Goal: Communication & Community: Answer question/provide support

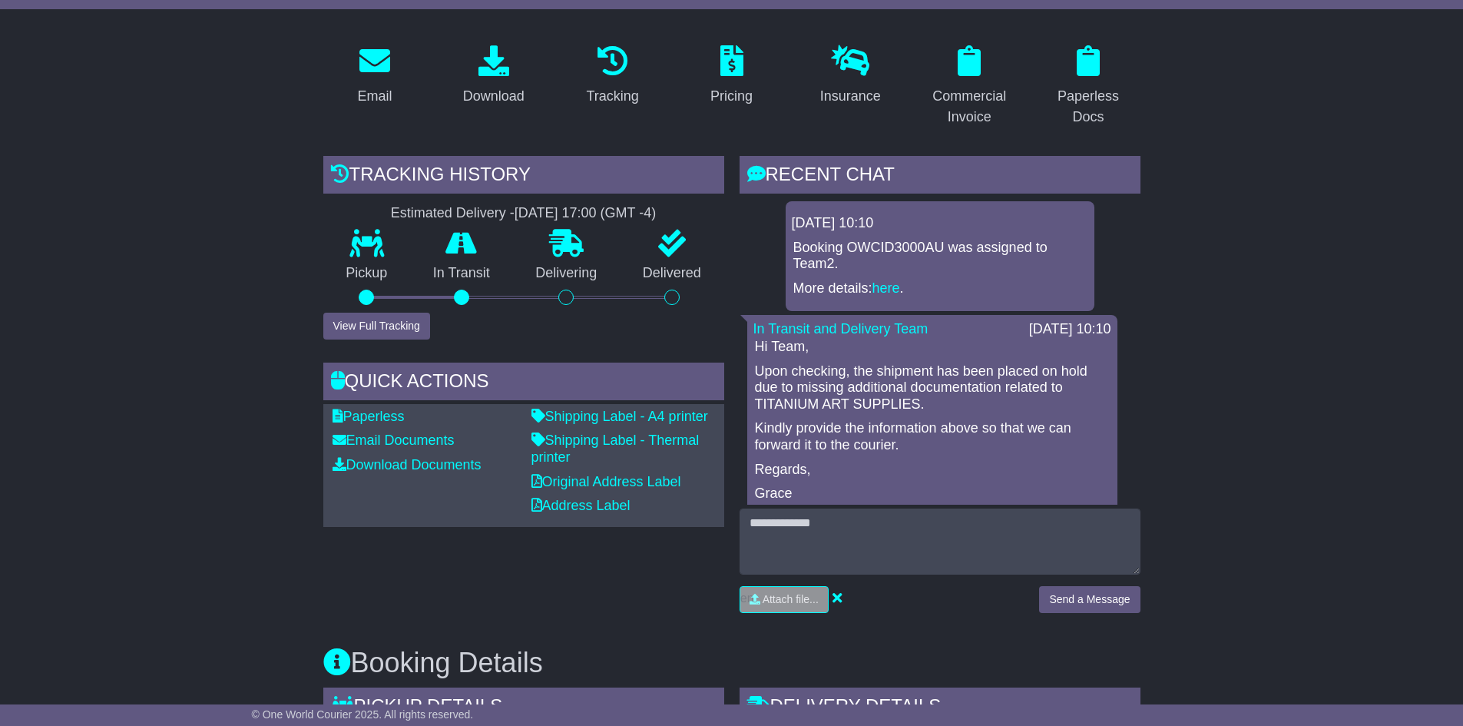
scroll to position [307, 0]
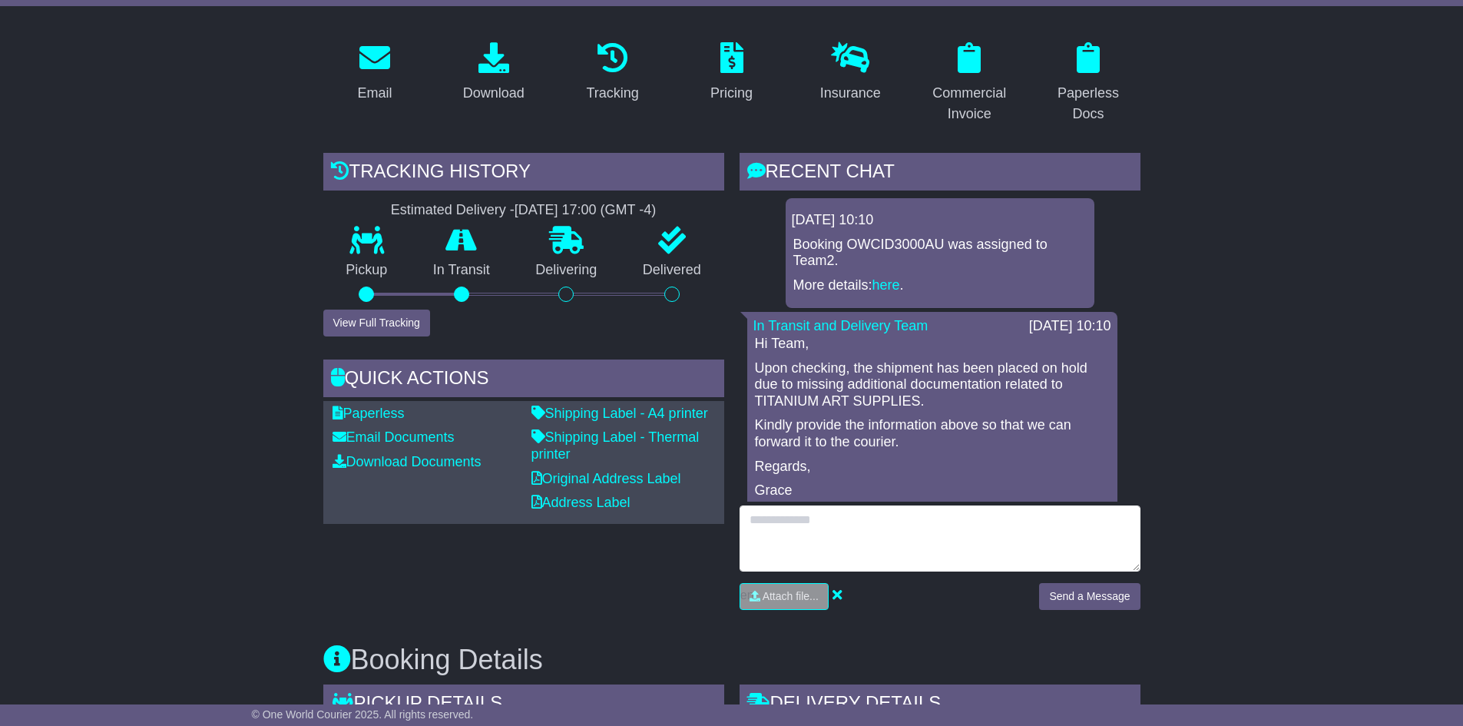
click at [828, 538] on textarea at bounding box center [939, 538] width 401 height 66
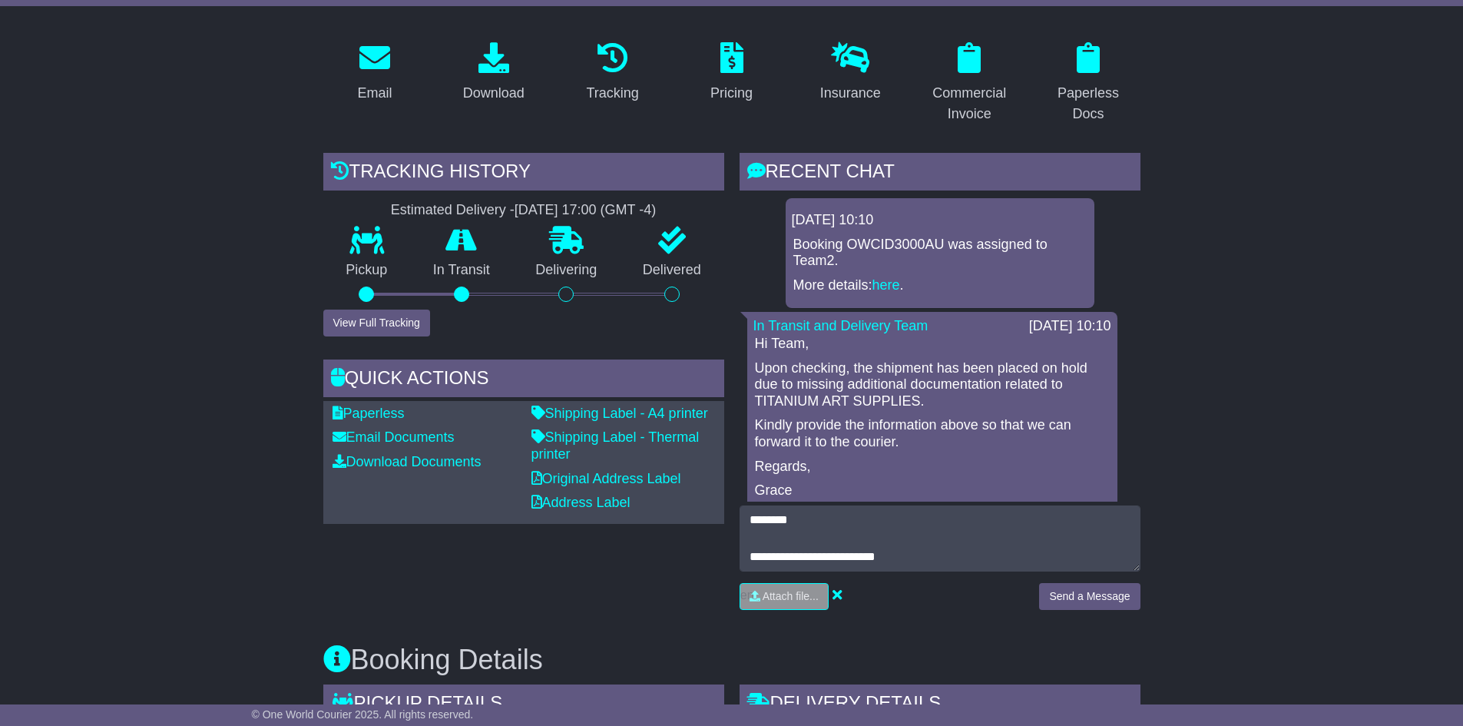
click at [948, 391] on p "Upon checking, the shipment has been placed on hold due to missing additional d…" at bounding box center [932, 385] width 355 height 50
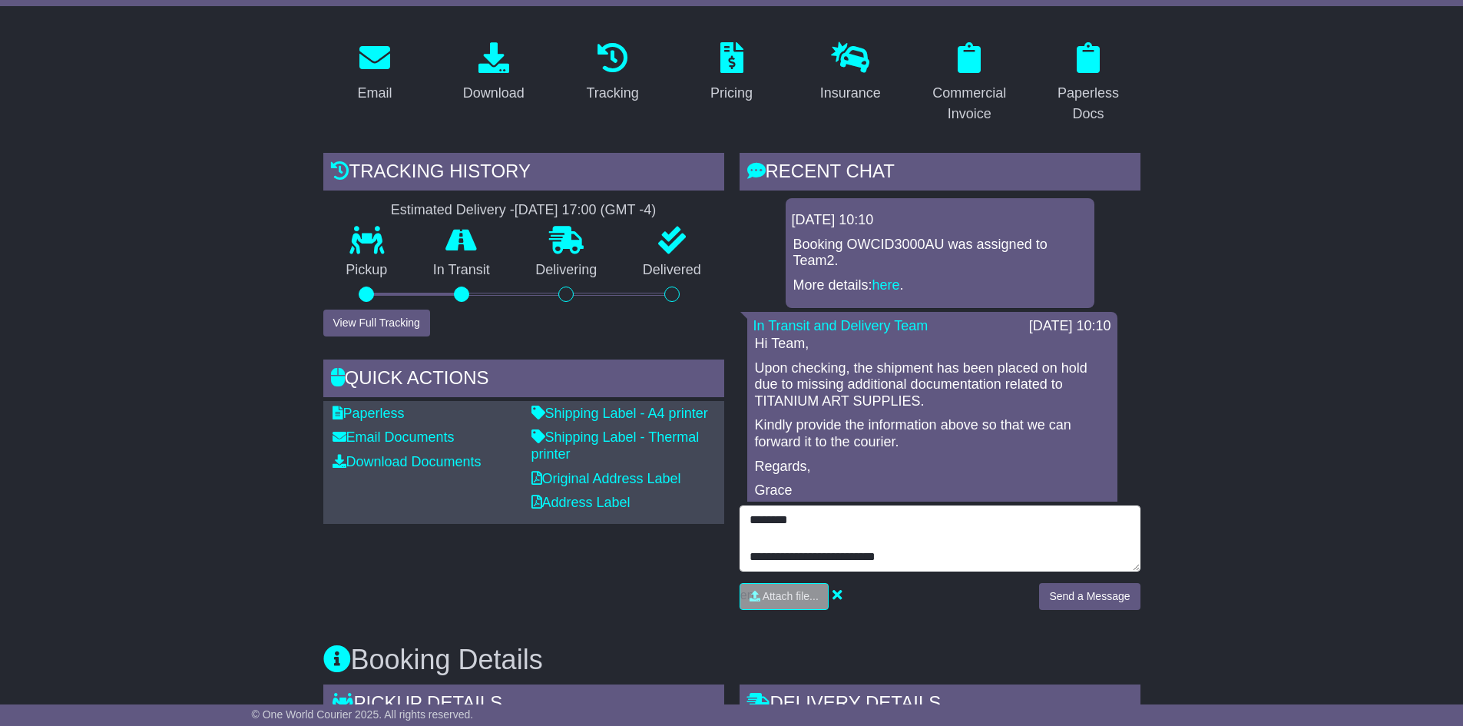
click at [930, 563] on textarea "**********" at bounding box center [939, 538] width 401 height 66
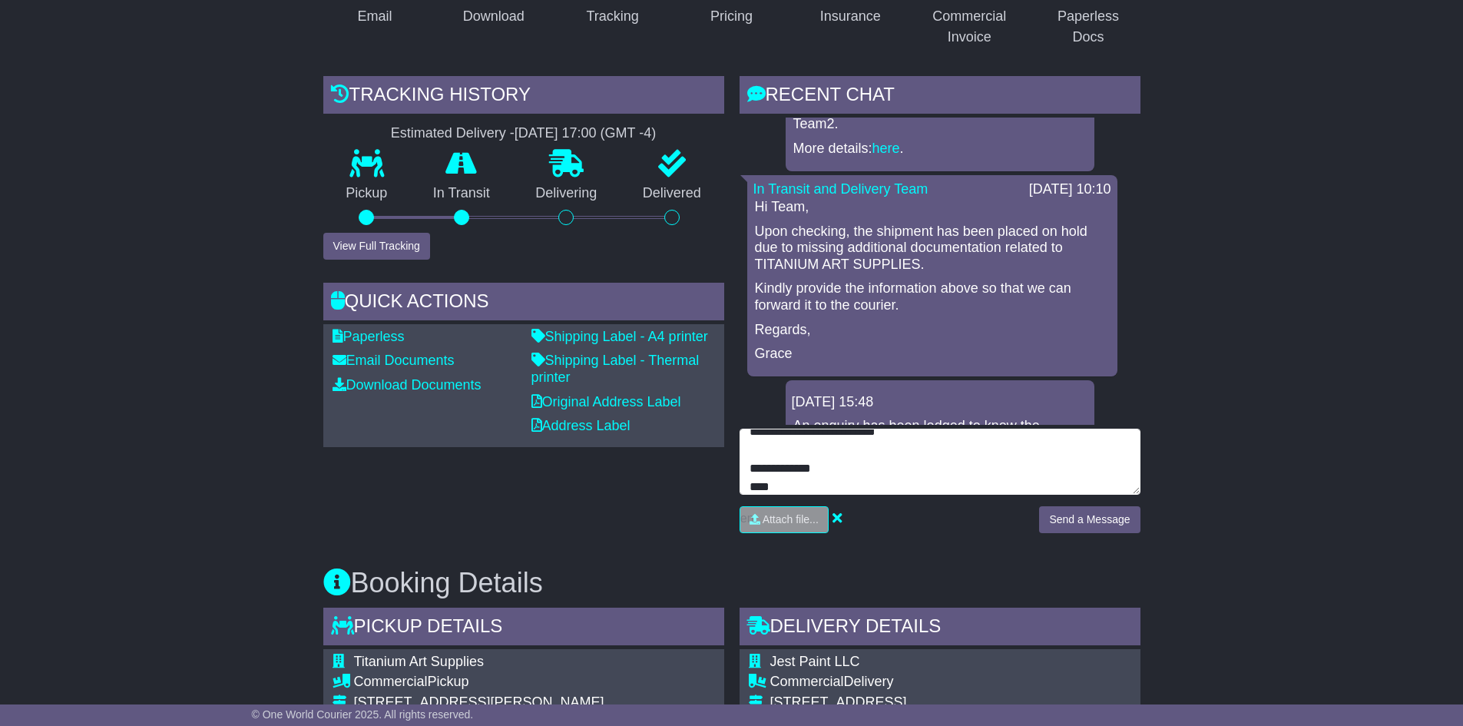
scroll to position [0, 0]
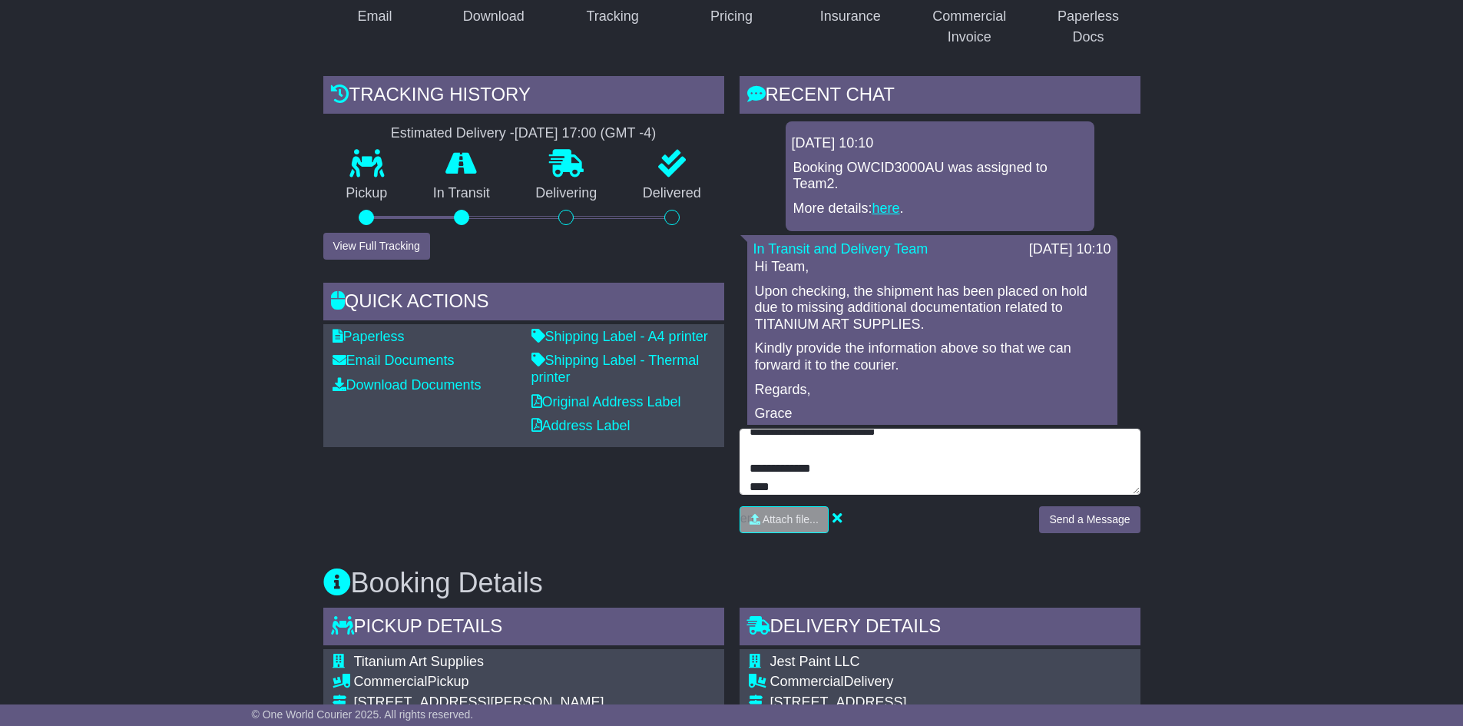
type textarea "**********"
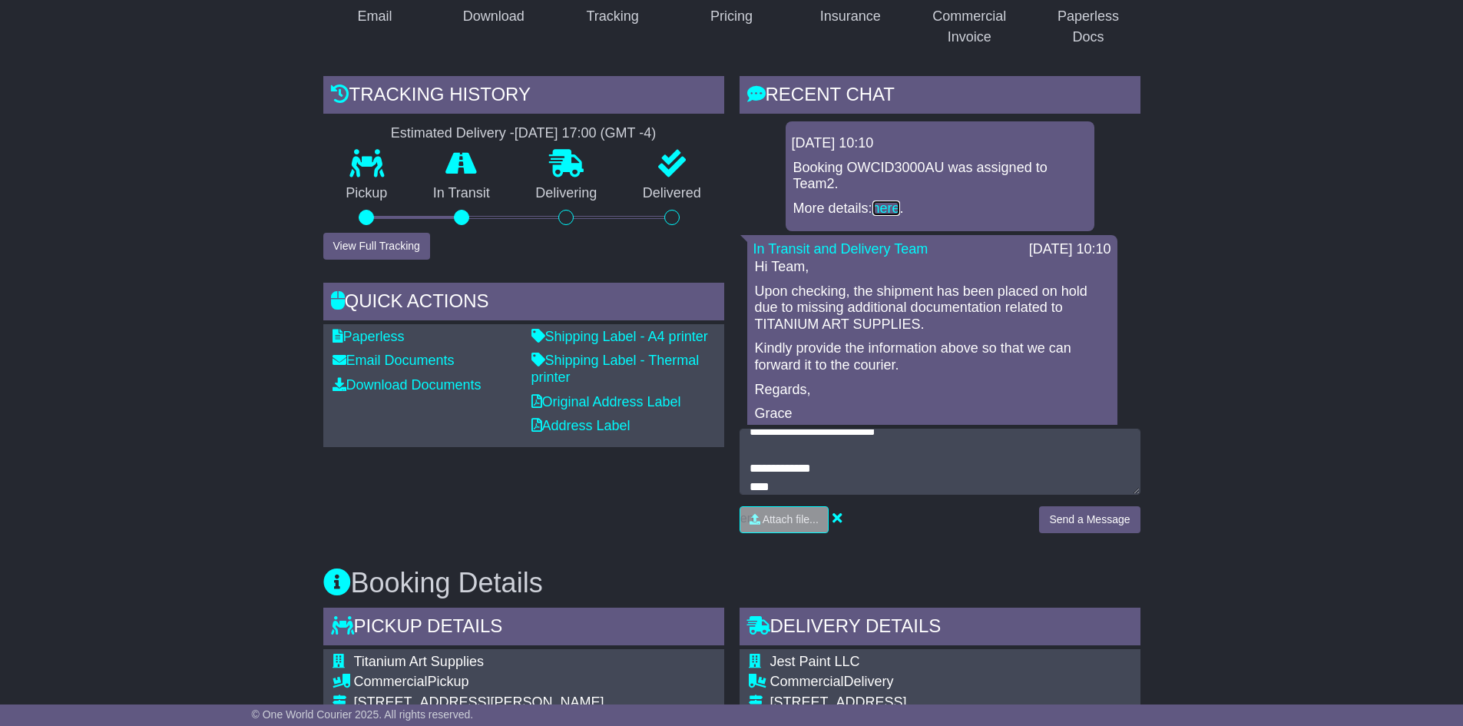
click at [892, 205] on link "here" at bounding box center [886, 207] width 28 height 15
click at [1035, 519] on div "Send a Message" at bounding box center [1089, 525] width 116 height 38
click at [1044, 519] on button "Send a Message" at bounding box center [1089, 519] width 101 height 27
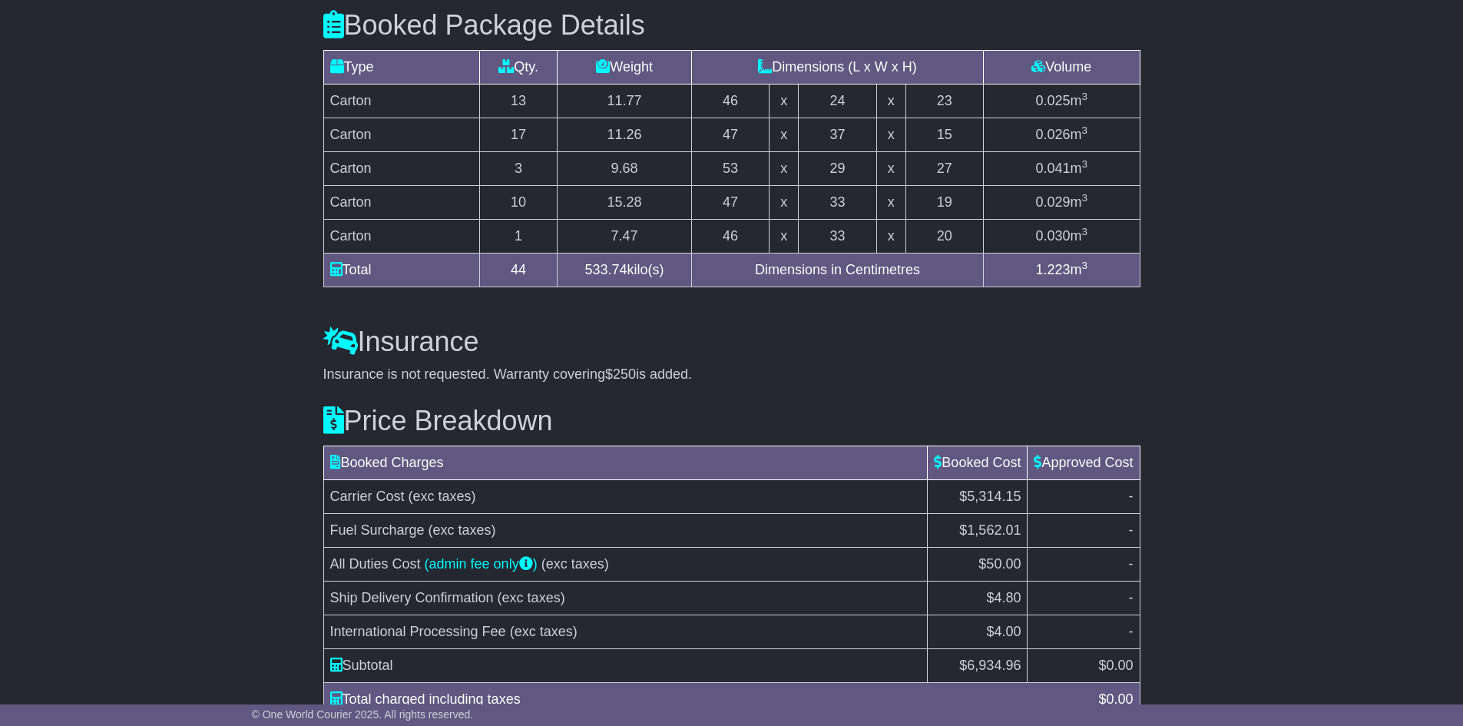
scroll to position [1536, 0]
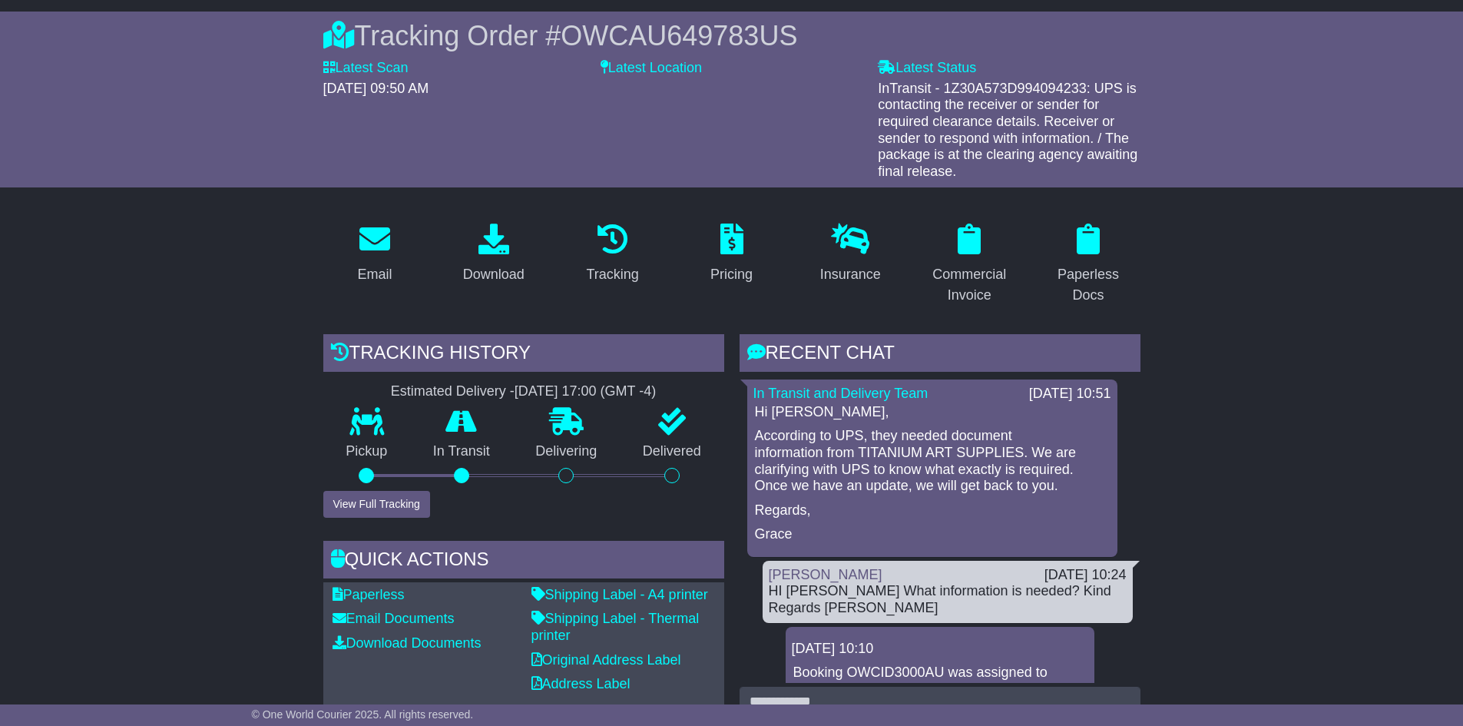
scroll to position [154, 0]
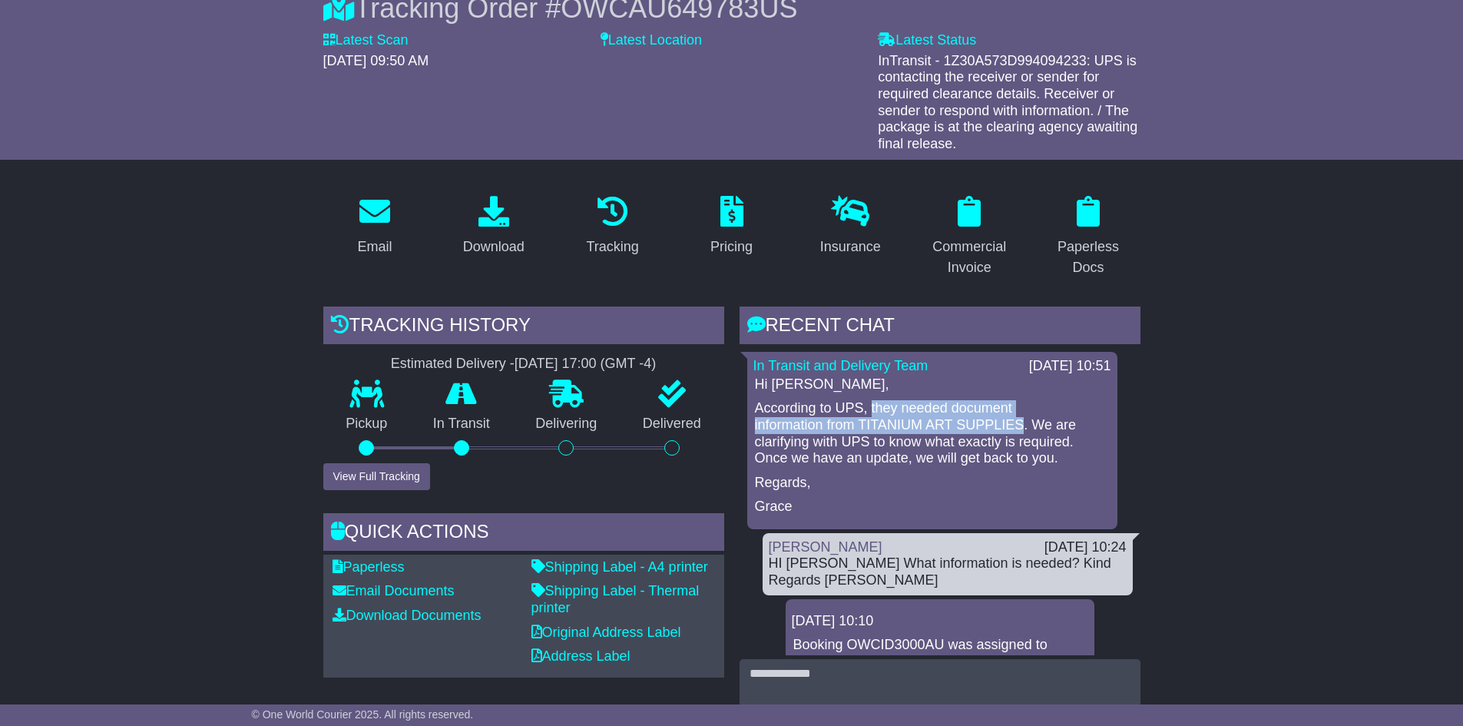
drag, startPoint x: 1024, startPoint y: 425, endPoint x: 871, endPoint y: 406, distance: 154.8
click at [871, 406] on p "According to UPS, they needed document information from TITANIUM ART SUPPLIES. …" at bounding box center [932, 433] width 355 height 66
copy p "they needed document information from TITANIUM ART SUPPLIES"
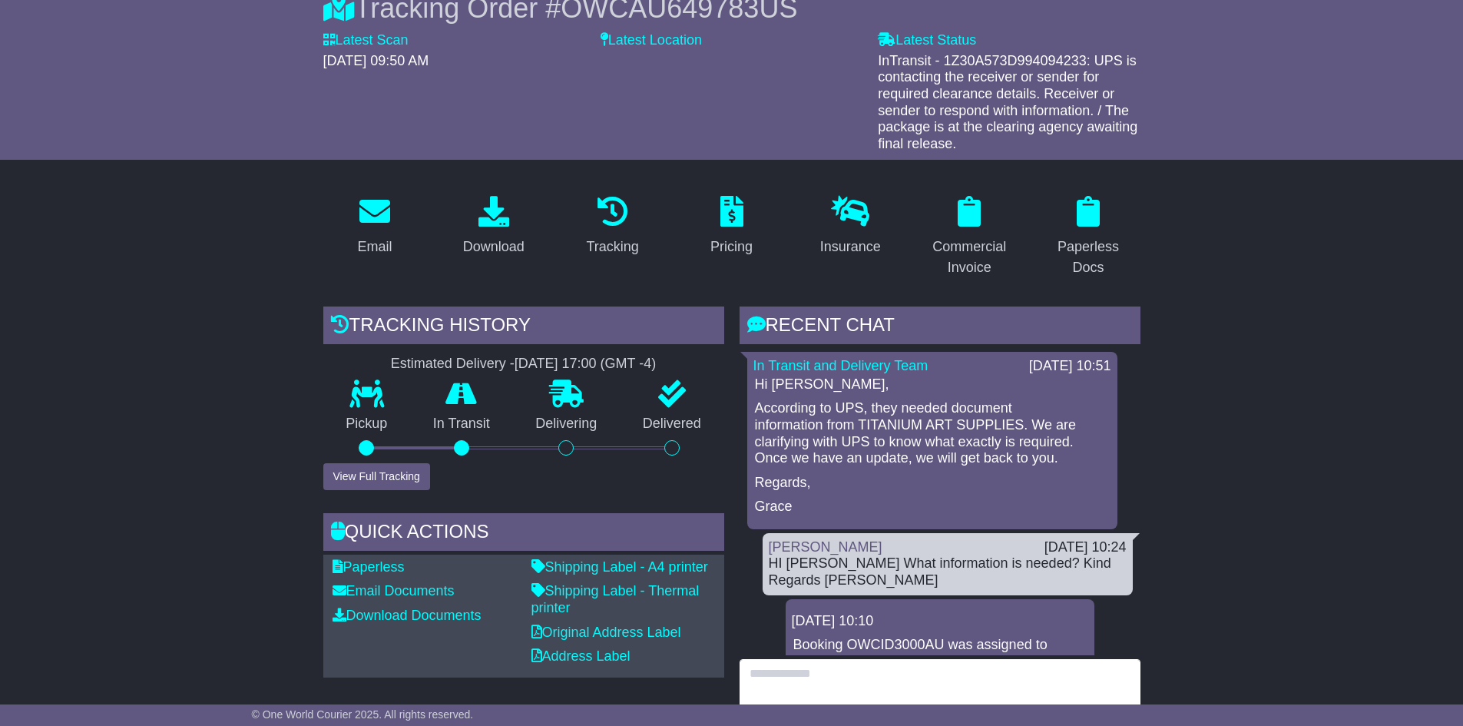
click at [876, 664] on textarea at bounding box center [939, 692] width 401 height 66
paste textarea "**********"
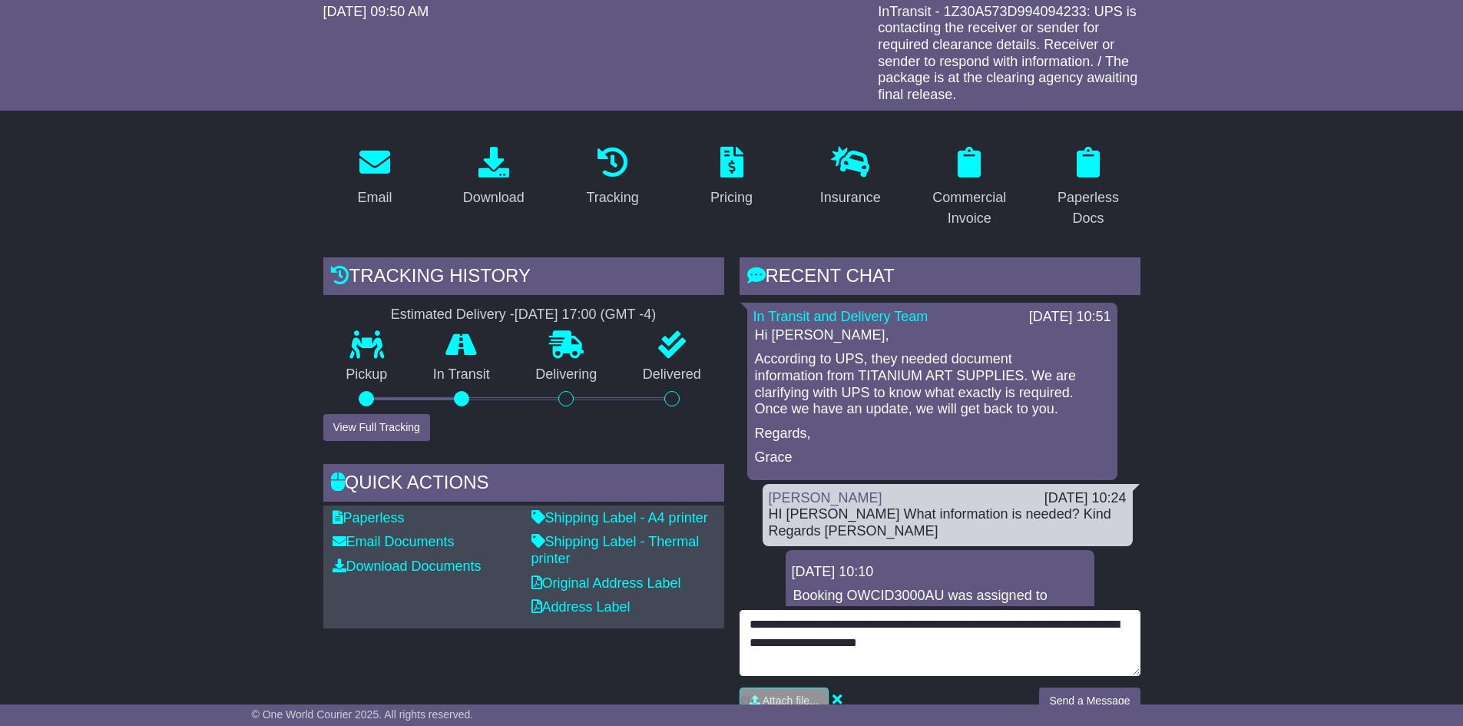
scroll to position [230, 0]
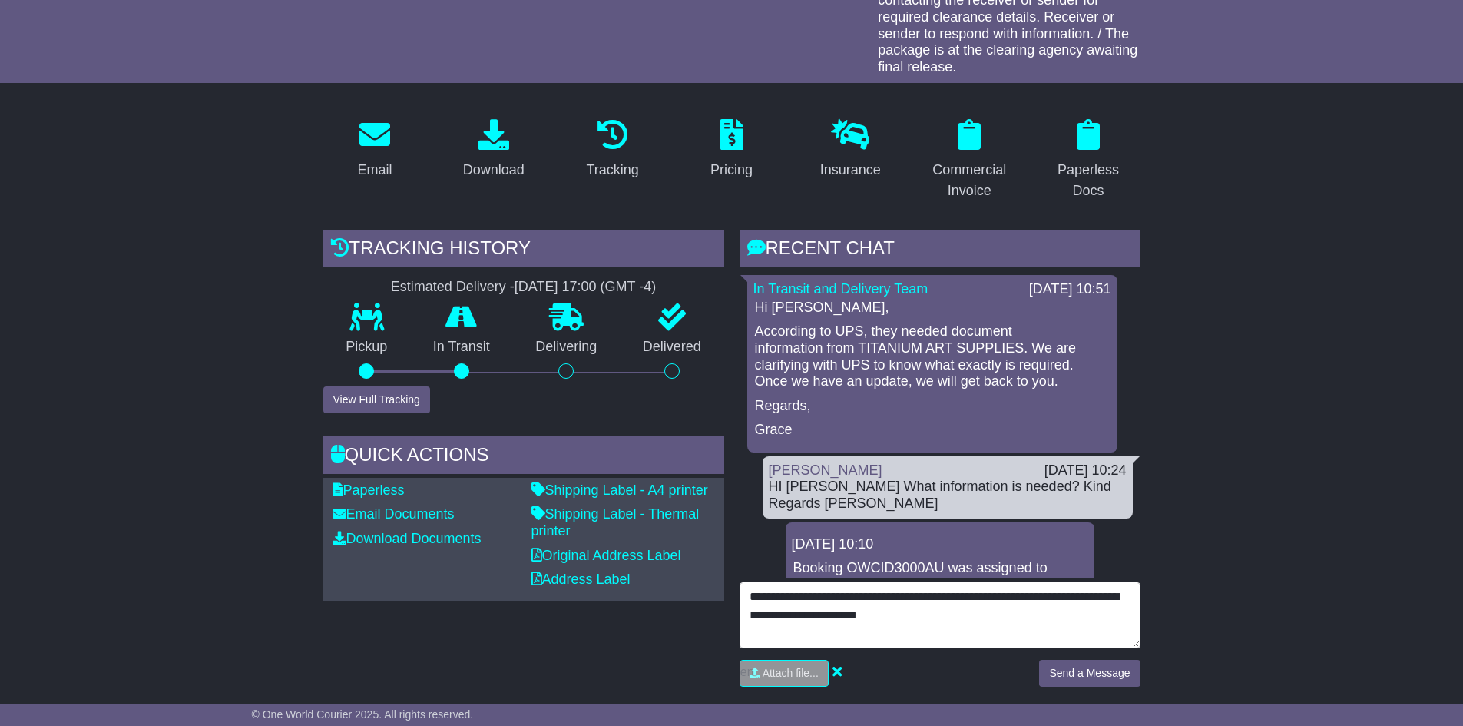
type textarea "**********"
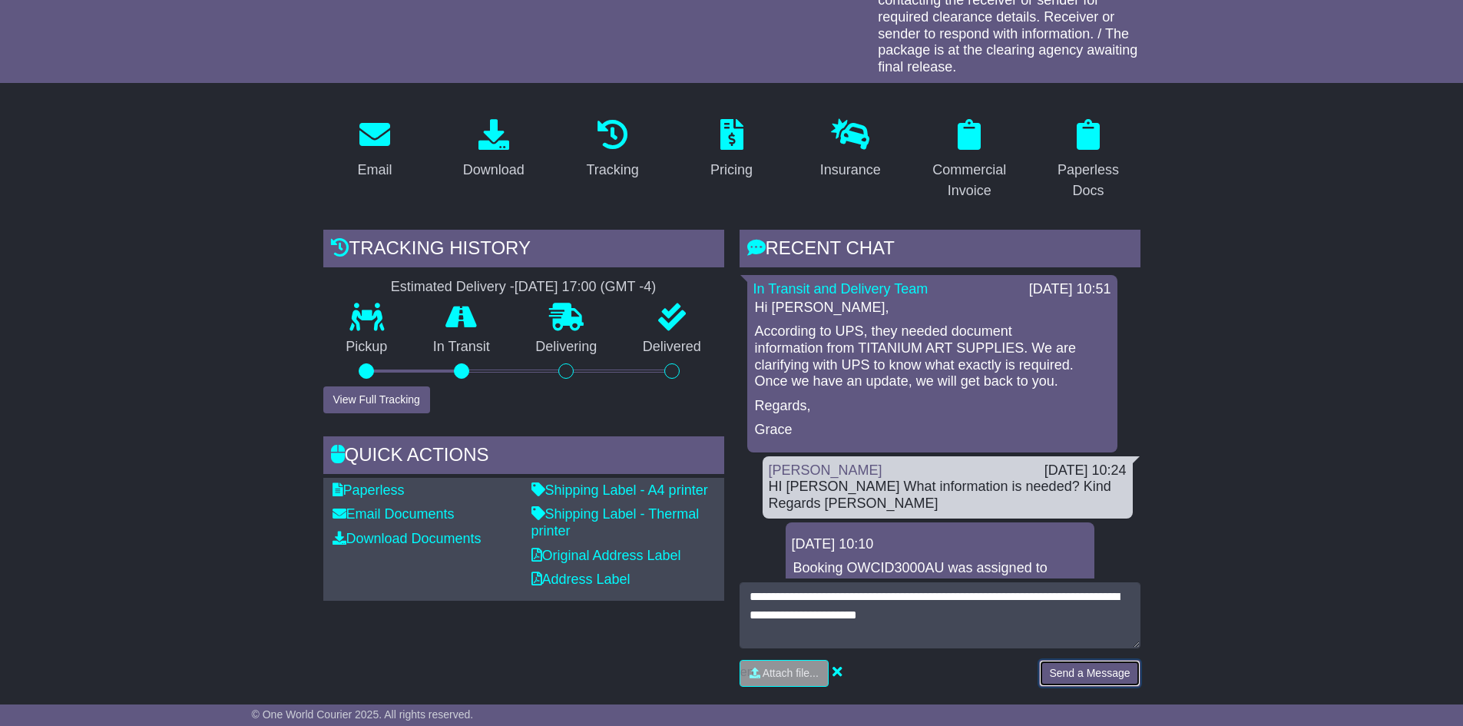
click at [1075, 676] on button "Send a Message" at bounding box center [1089, 673] width 101 height 27
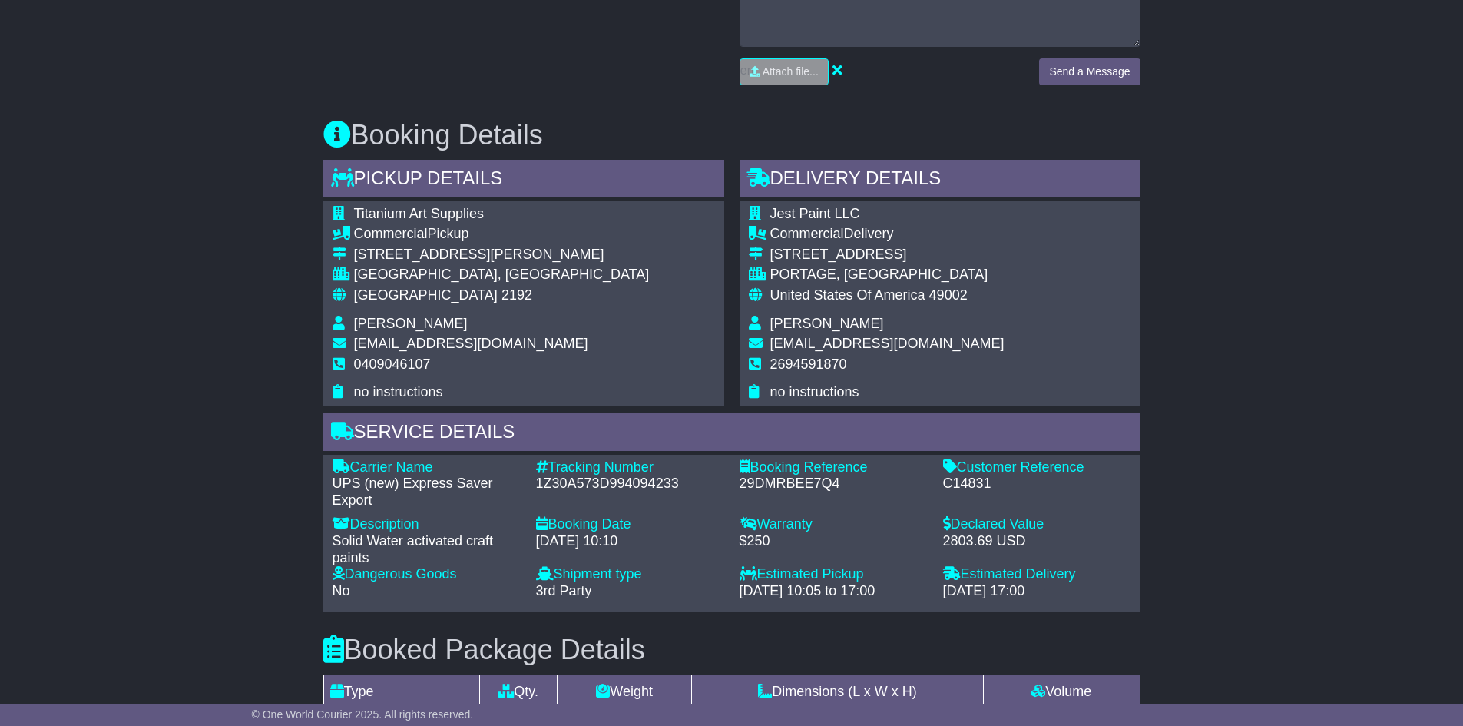
scroll to position [845, 0]
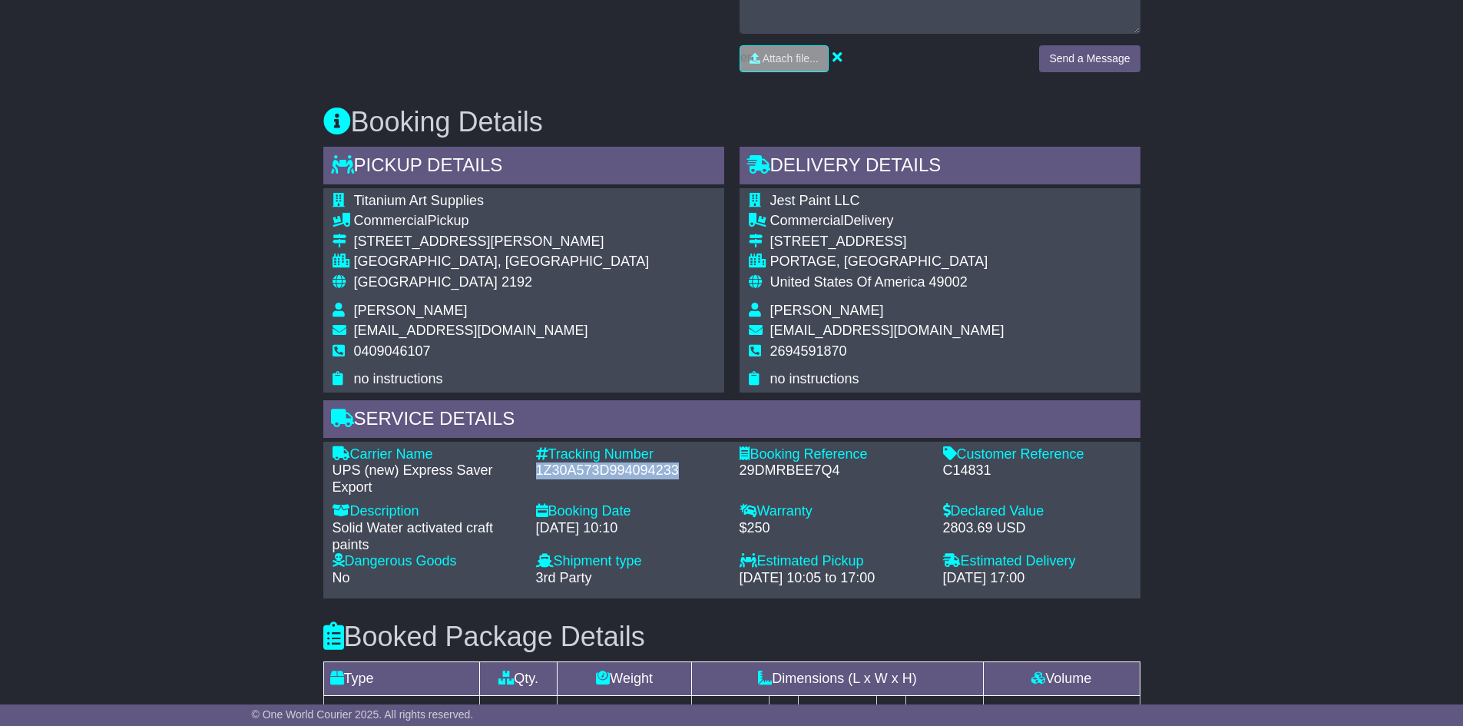
drag, startPoint x: 680, startPoint y: 469, endPoint x: 533, endPoint y: 470, distance: 147.4
click at [533, 470] on div "Tracking Number - 1Z30A573D994094233" at bounding box center [629, 471] width 203 height 50
copy div "1Z30A573D994094233"
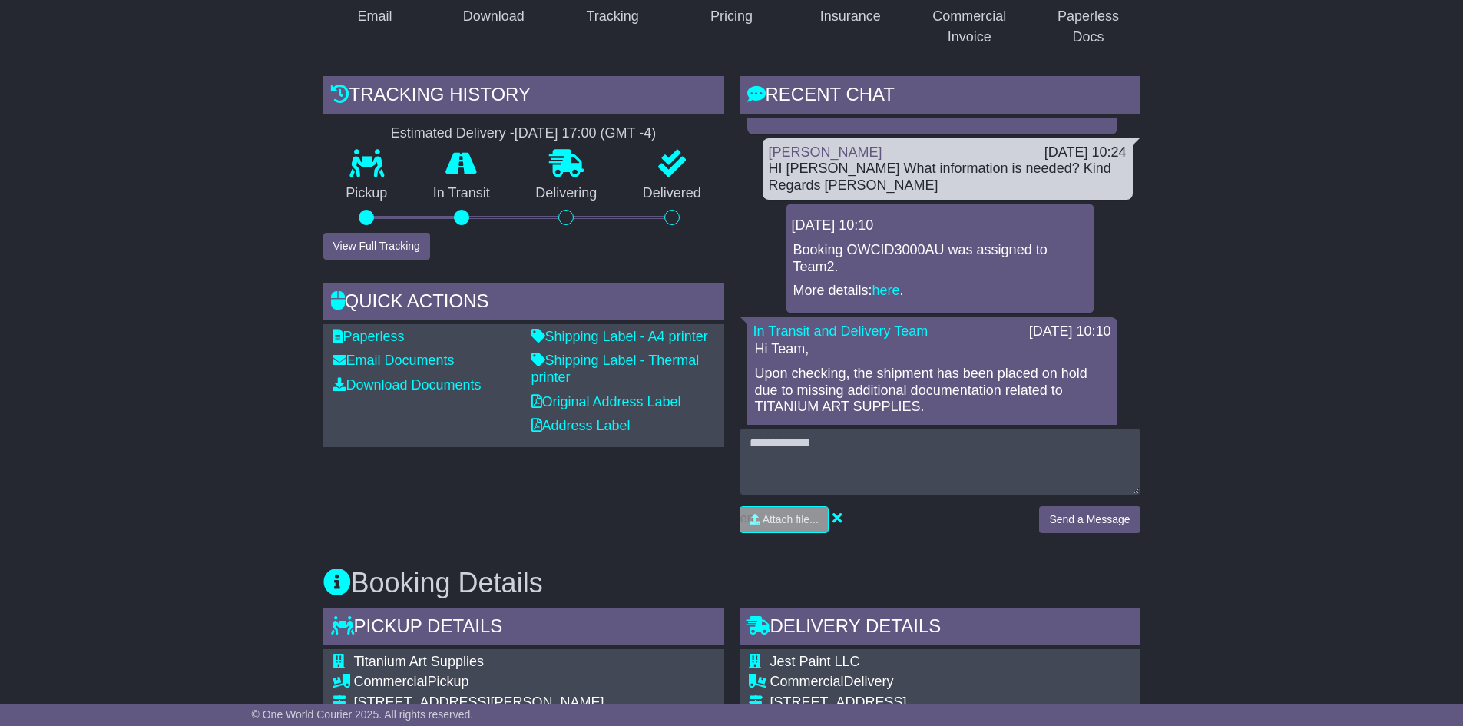
scroll to position [307, 0]
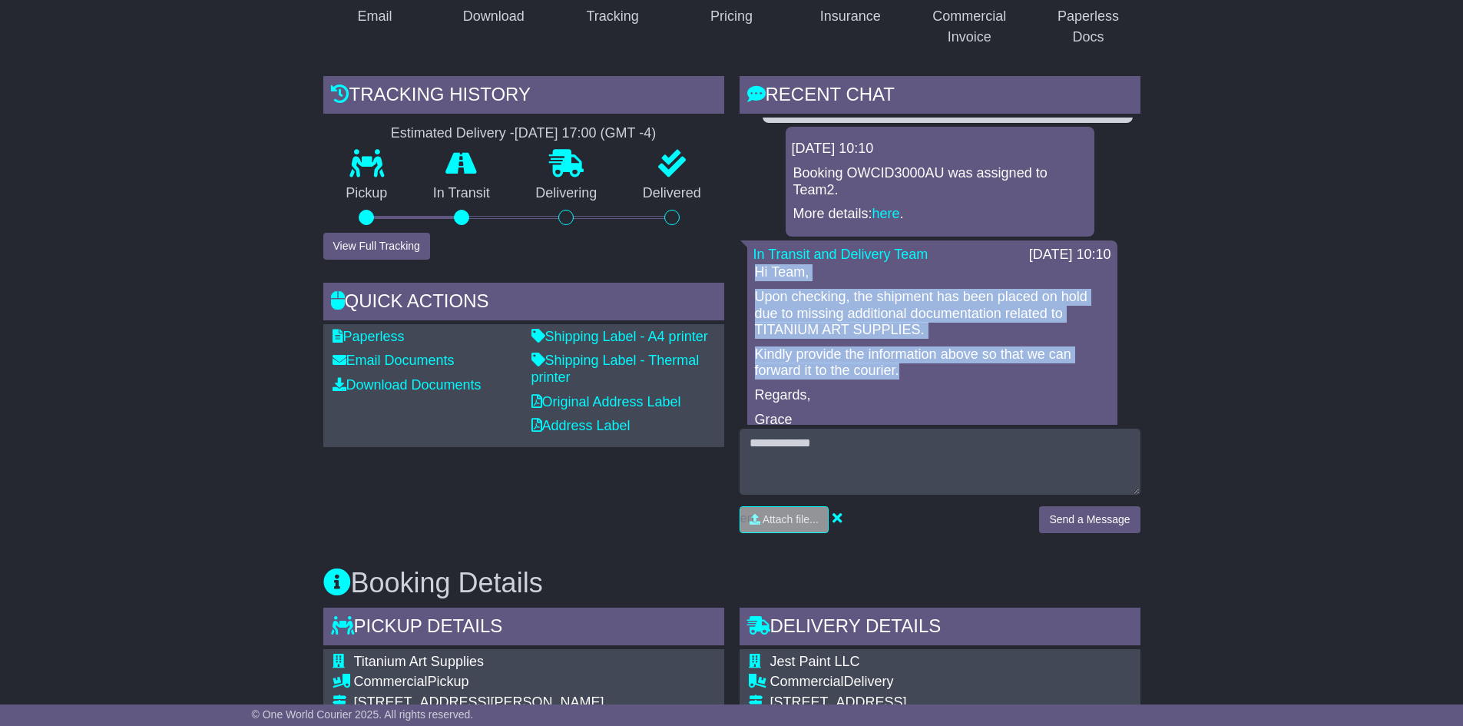
drag, startPoint x: 756, startPoint y: 284, endPoint x: 908, endPoint y: 391, distance: 185.1
click at [908, 391] on div "Hi Team, Upon checking, the shipment has been placed on hold due to missing add…" at bounding box center [932, 346] width 358 height 164
copy div "Hi Team, Upon checking, the shipment has been placed on hold due to missing add…"
click at [1038, 312] on p "Upon checking, the shipment has been placed on hold due to missing additional d…" at bounding box center [932, 314] width 355 height 50
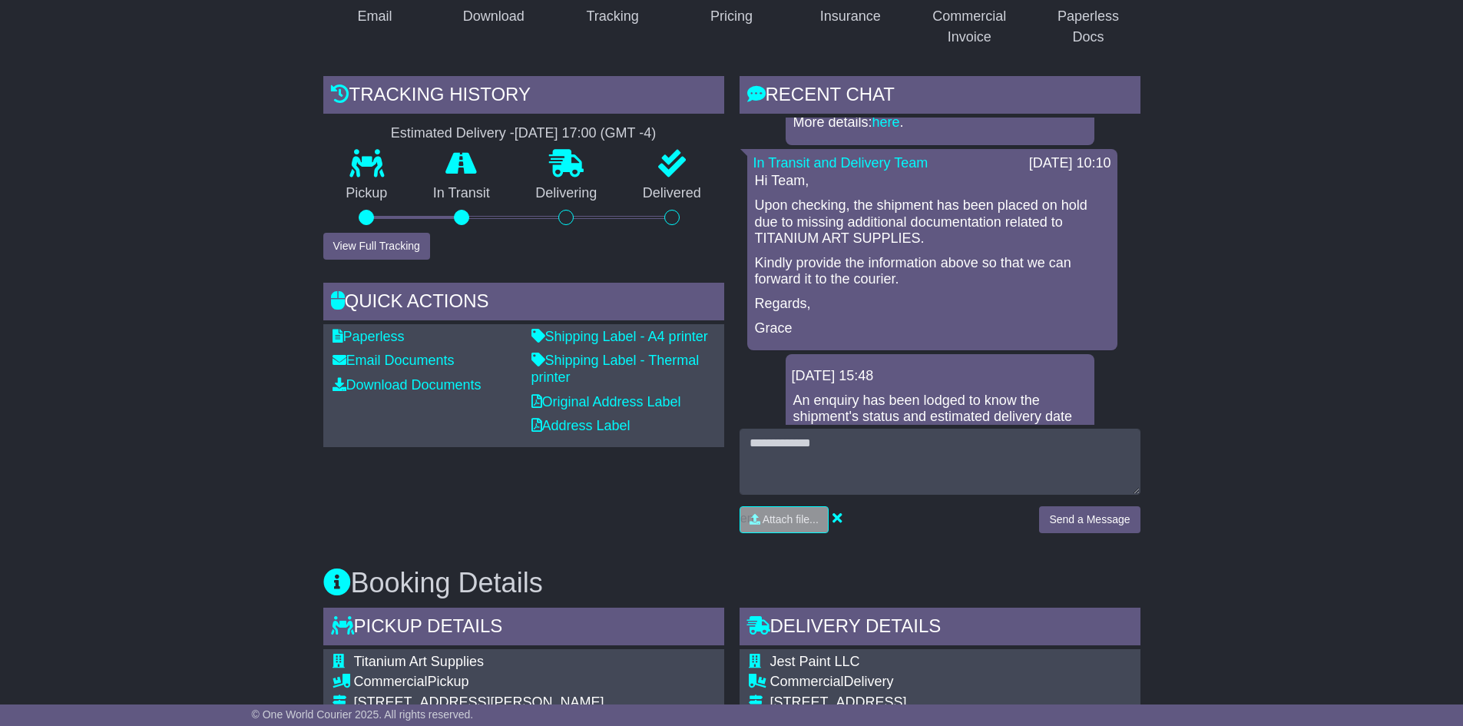
scroll to position [371, 0]
